Goal: Information Seeking & Learning: Find specific fact

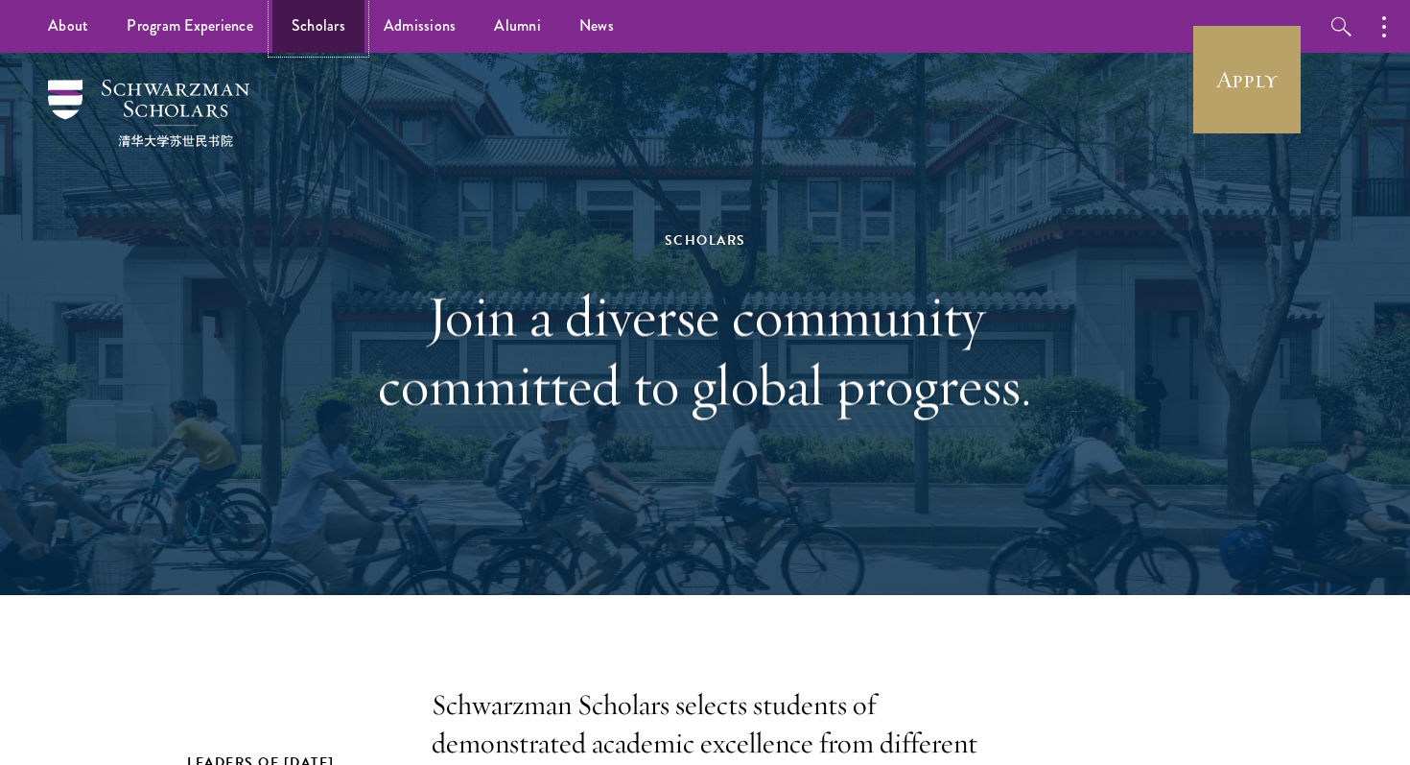
click at [327, 29] on link "Scholars" at bounding box center [318, 26] width 92 height 53
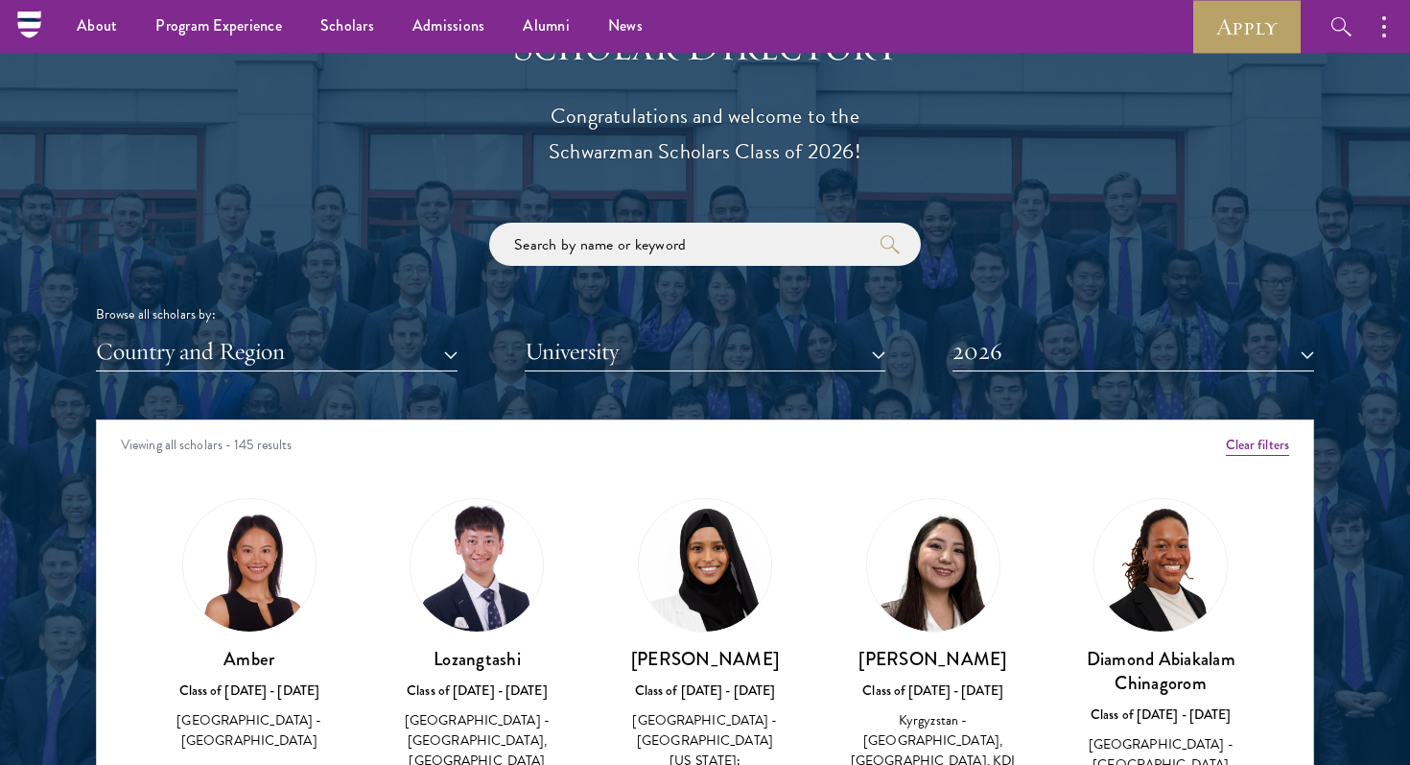
scroll to position [2103, 0]
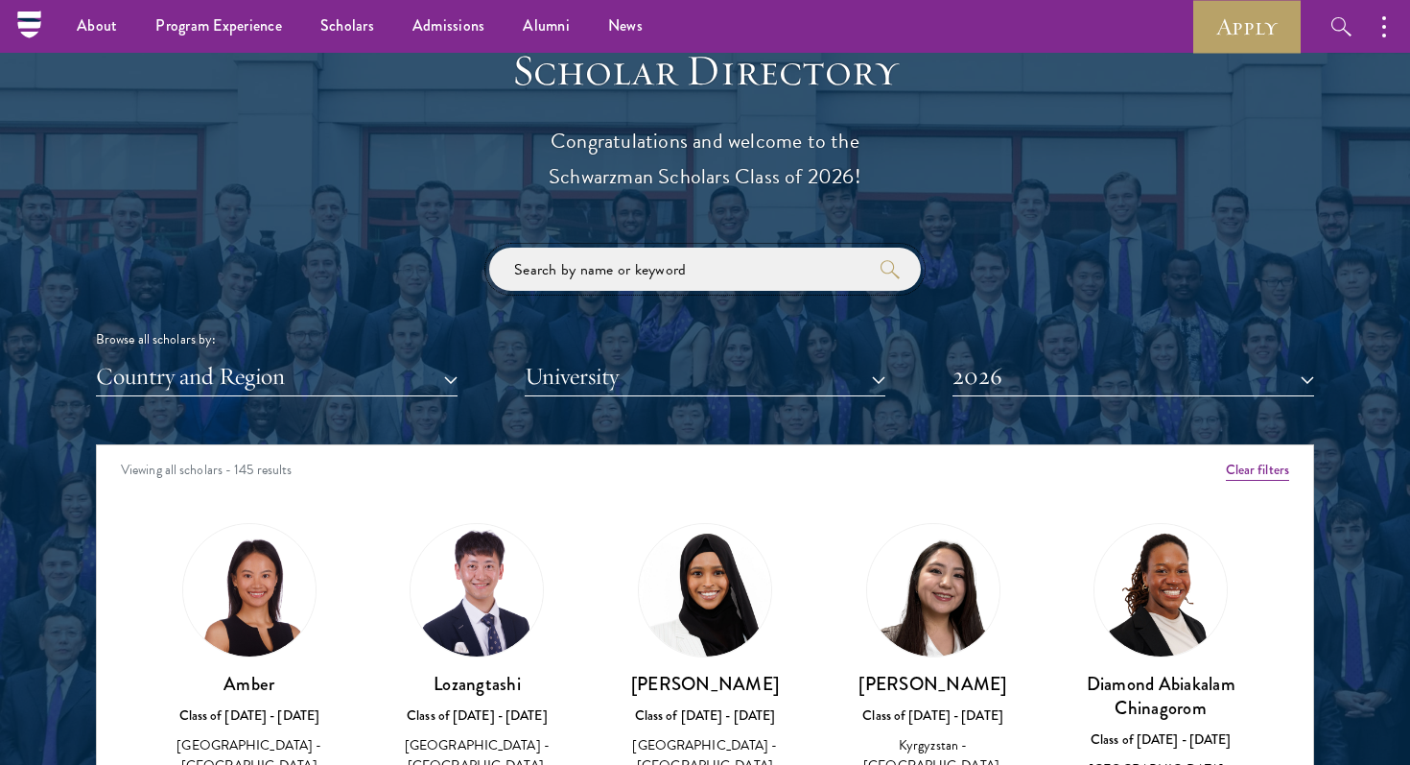
click at [640, 277] on input "search" at bounding box center [705, 269] width 432 height 43
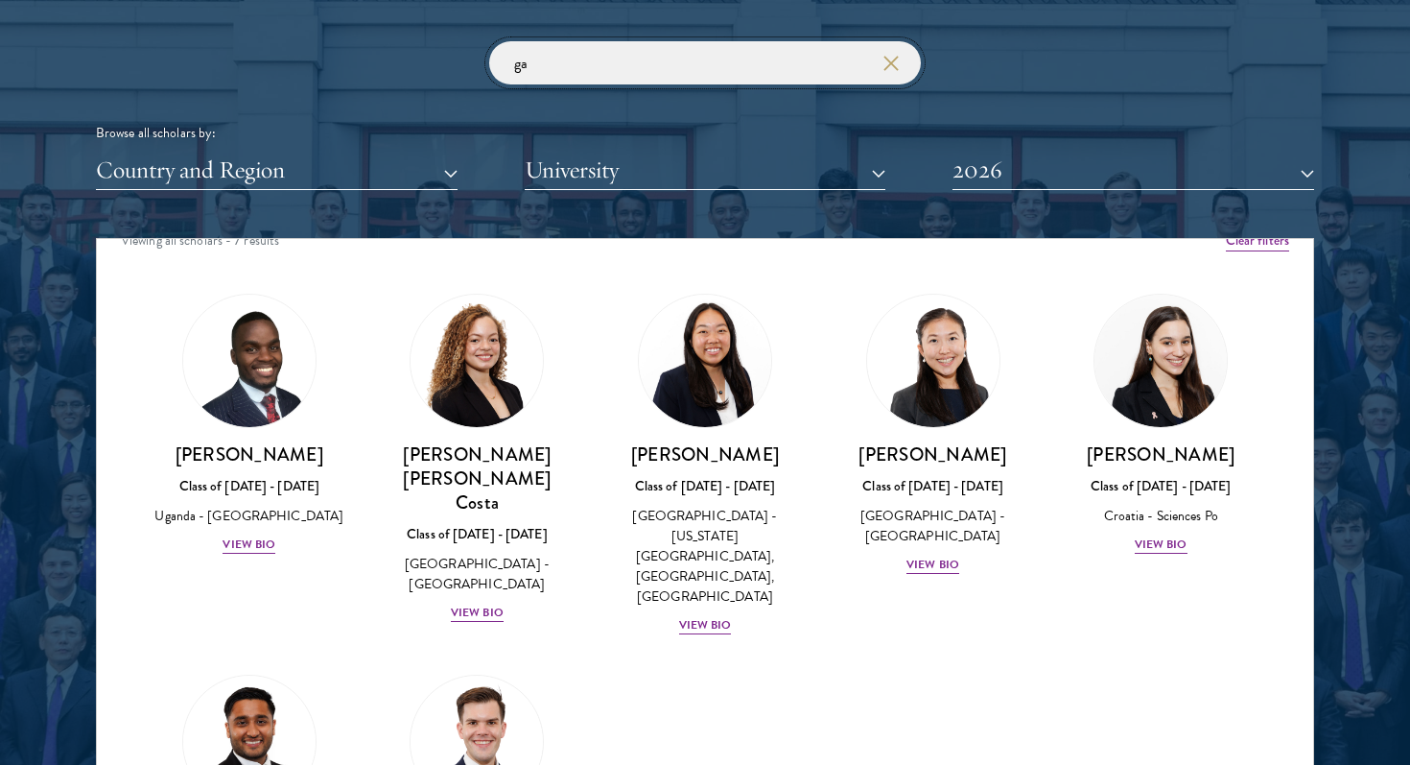
scroll to position [48, 0]
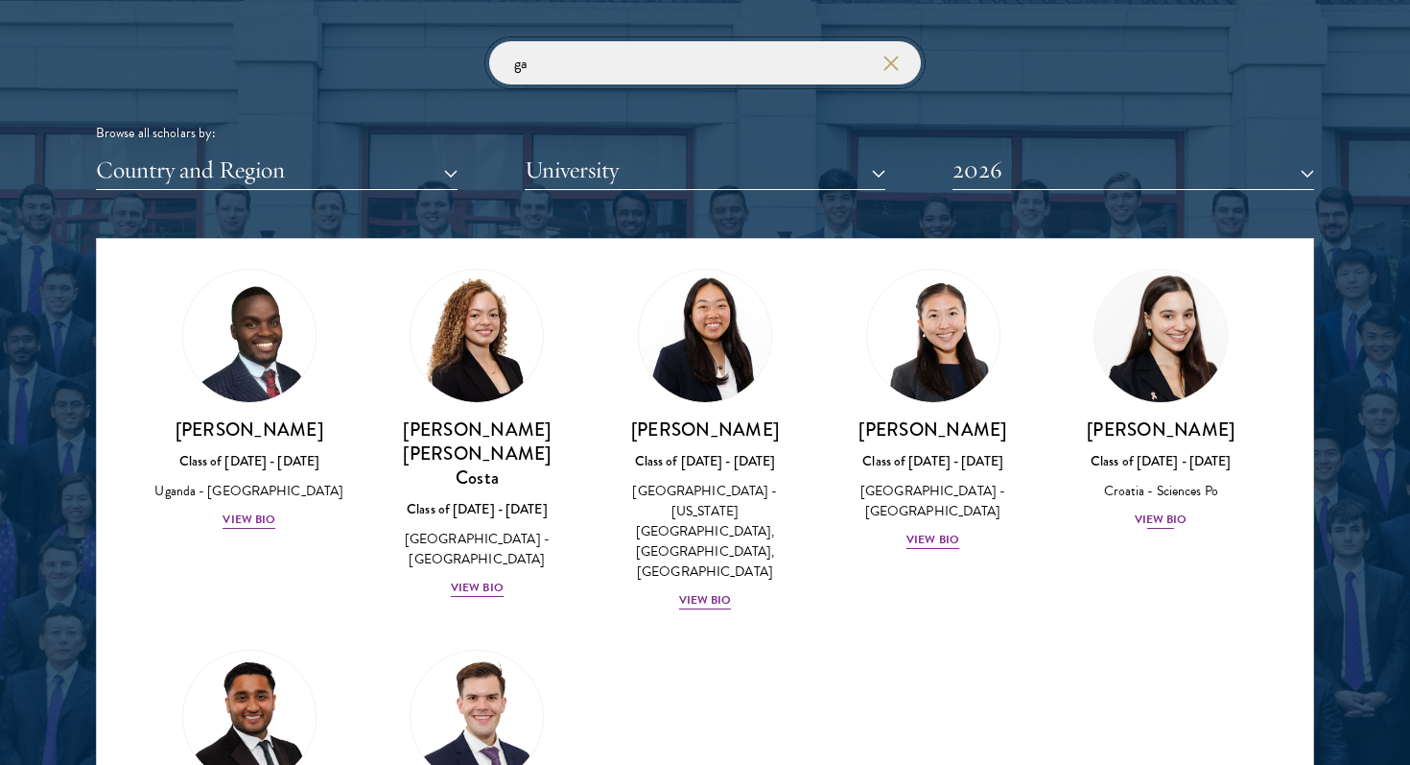
type input "ga"
click at [1157, 510] on div "View Bio" at bounding box center [1161, 519] width 53 height 18
